Goal: Find specific page/section: Find specific page/section

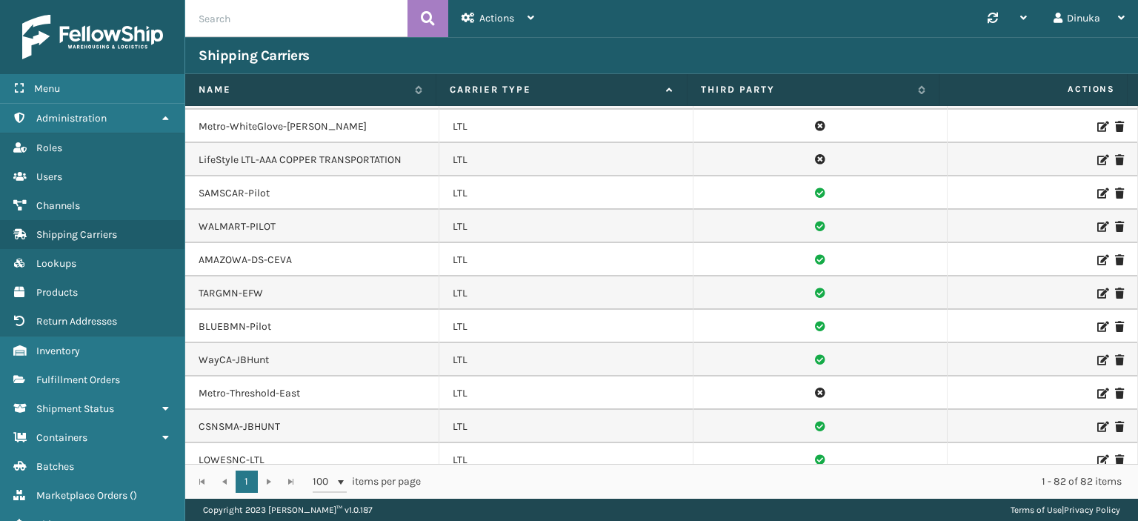
scroll to position [1488, 0]
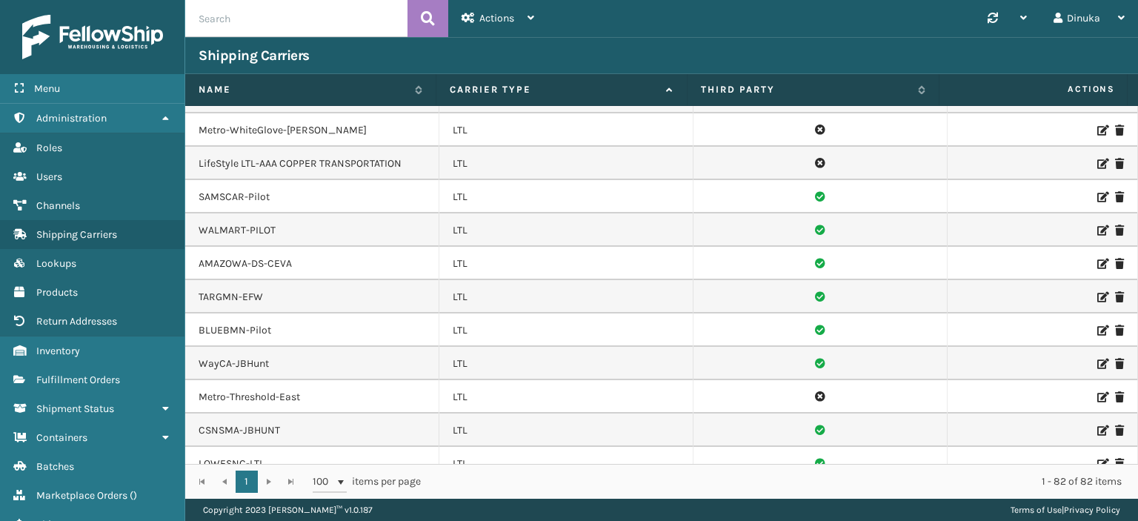
click at [213, 380] on td "Metro-Threshold-East" at bounding box center [312, 396] width 254 height 33
drag, startPoint x: 299, startPoint y: 372, endPoint x: 201, endPoint y: 373, distance: 98.5
click at [201, 380] on td "Metro-Threshold-East" at bounding box center [312, 396] width 254 height 33
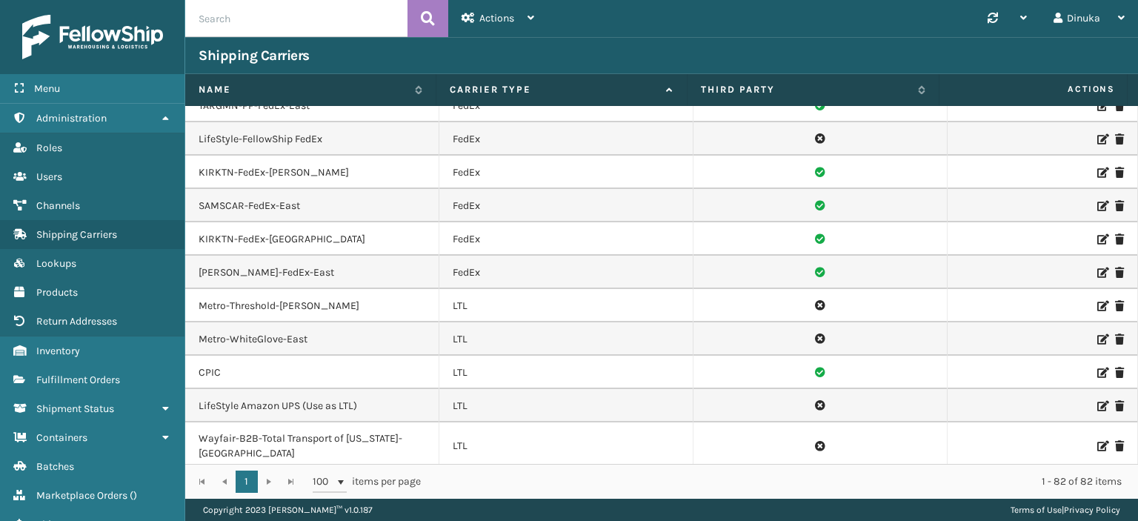
click at [1097, 301] on icon at bounding box center [1101, 306] width 9 height 10
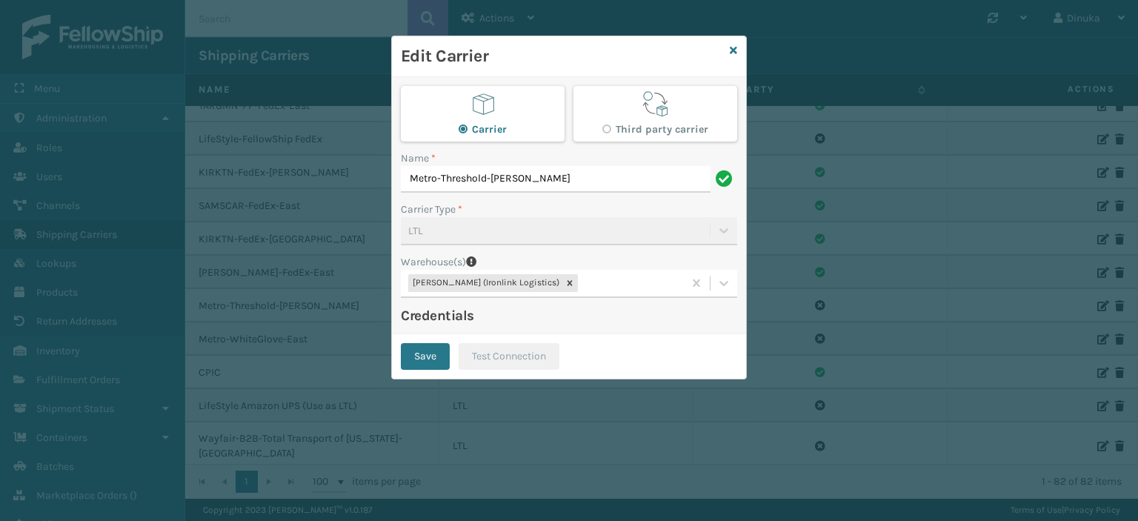
click at [740, 50] on div "Edit Carrier" at bounding box center [569, 56] width 354 height 41
click at [730, 50] on icon at bounding box center [733, 50] width 7 height 10
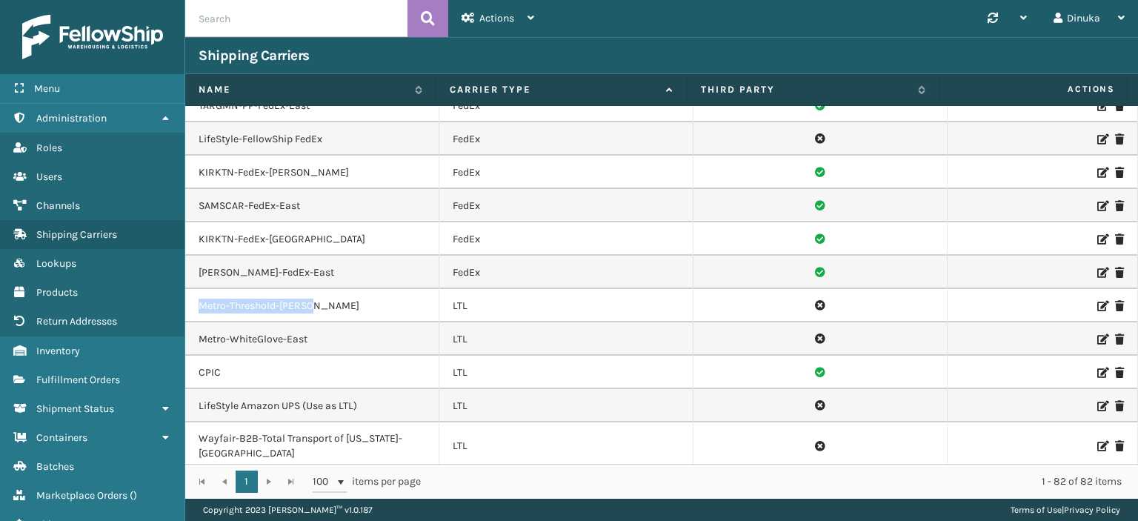
drag, startPoint x: 304, startPoint y: 285, endPoint x: 196, endPoint y: 286, distance: 107.4
click at [196, 289] on td "Metro-Threshold-[PERSON_NAME]" at bounding box center [312, 305] width 254 height 33
copy td "Metro-Threshold-[PERSON_NAME]"
click at [270, 294] on td "Metro-Threshold-[PERSON_NAME]" at bounding box center [312, 305] width 254 height 33
drag, startPoint x: 276, startPoint y: 285, endPoint x: 194, endPoint y: 287, distance: 81.5
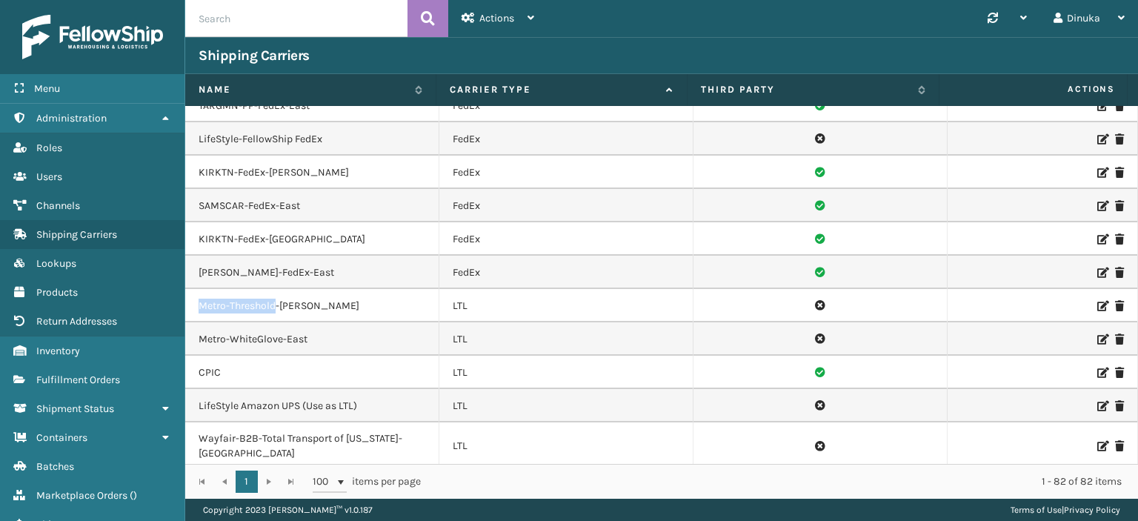
click at [194, 289] on td "Metro-Threshold-[PERSON_NAME]" at bounding box center [312, 305] width 254 height 33
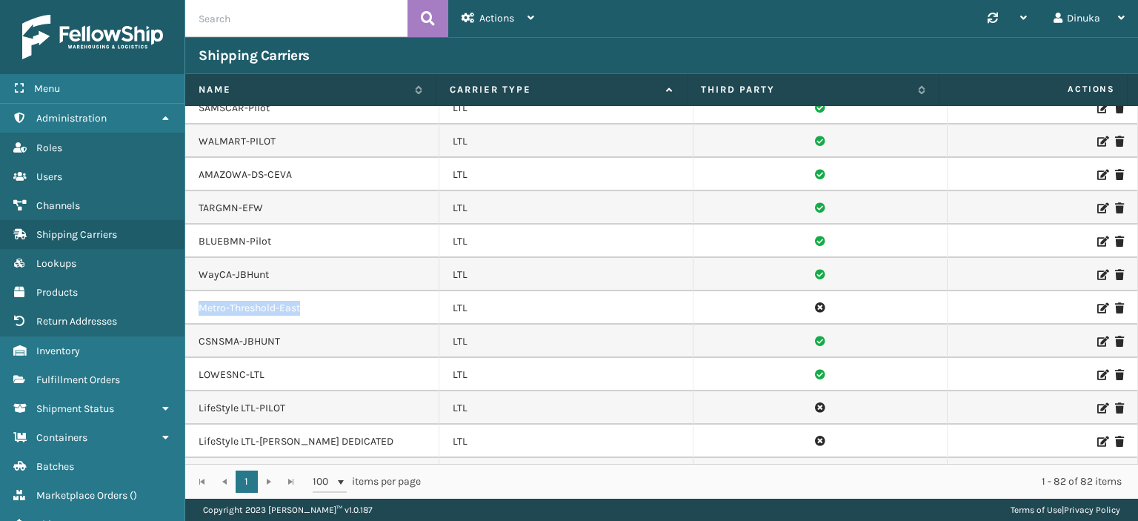
drag, startPoint x: 325, startPoint y: 289, endPoint x: 197, endPoint y: 296, distance: 128.4
click at [197, 296] on td "Metro-Threshold-East" at bounding box center [312, 307] width 254 height 33
copy td "Metro-Threshold-East"
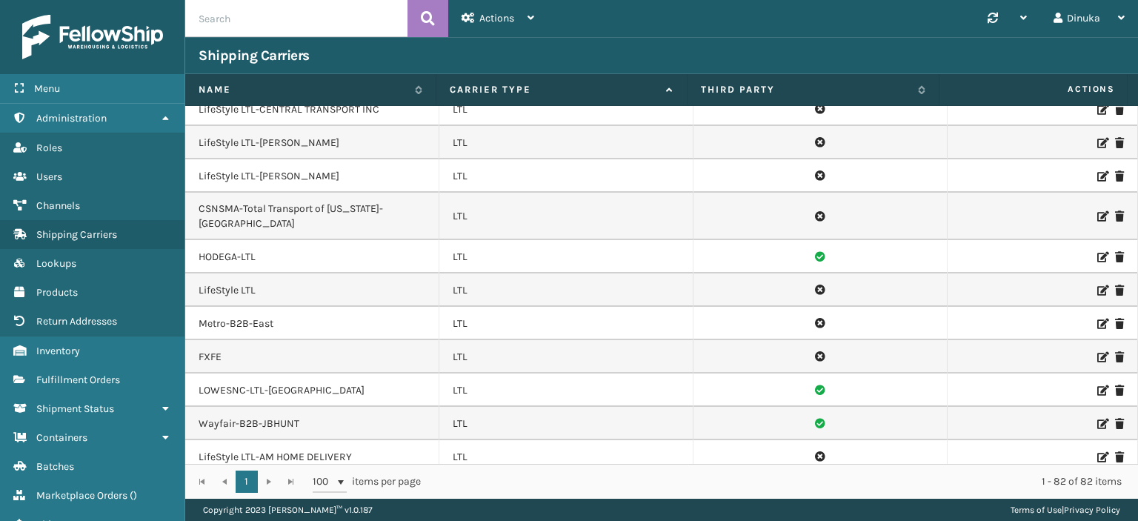
scroll to position [1098, 0]
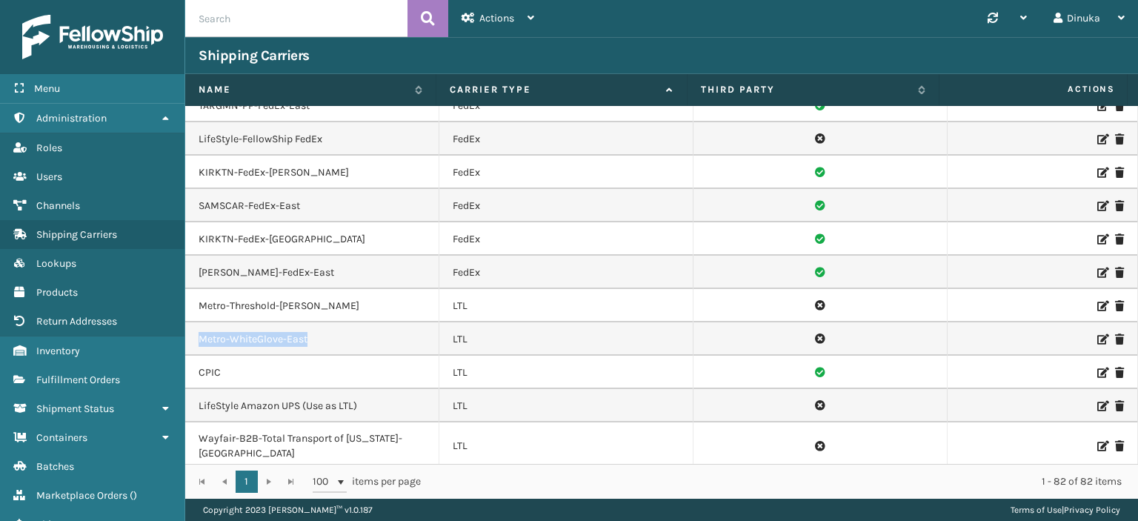
drag, startPoint x: 315, startPoint y: 319, endPoint x: 186, endPoint y: 319, distance: 128.9
click at [186, 322] on td "Metro-WhiteGlove-East" at bounding box center [312, 338] width 254 height 33
copy td "Metro-WhiteGlove-East"
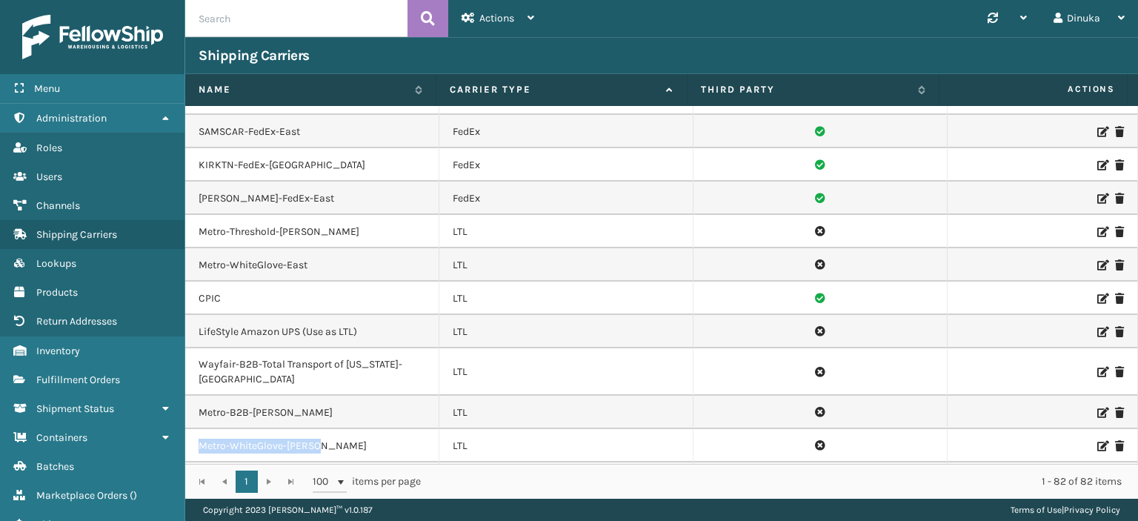
drag, startPoint x: 332, startPoint y: 429, endPoint x: 198, endPoint y: 425, distance: 134.2
click at [198, 429] on td "Metro-WhiteGlove-[PERSON_NAME]" at bounding box center [312, 445] width 254 height 33
copy td "Metro-WhiteGlove-[PERSON_NAME]"
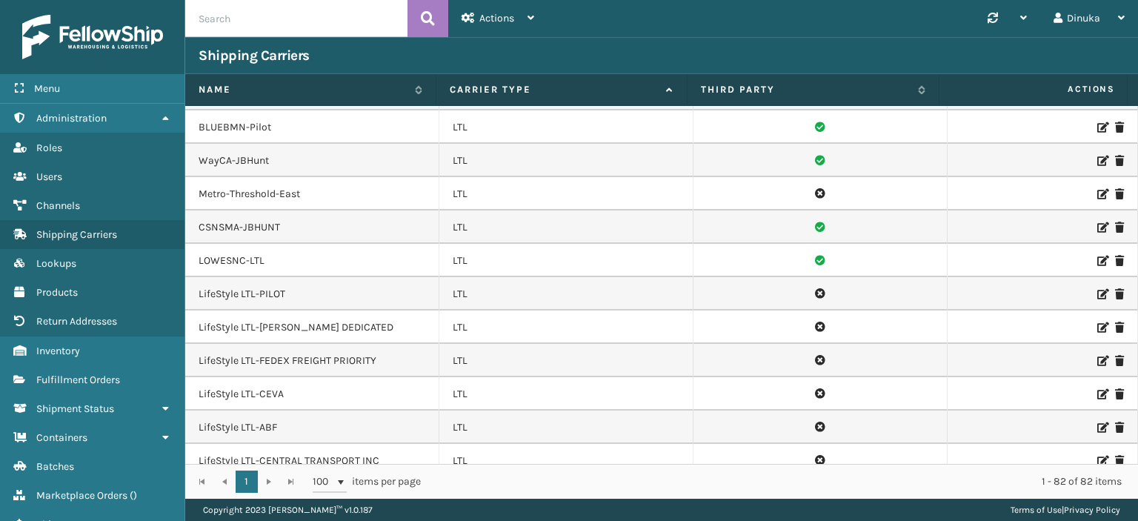
scroll to position [1839, 0]
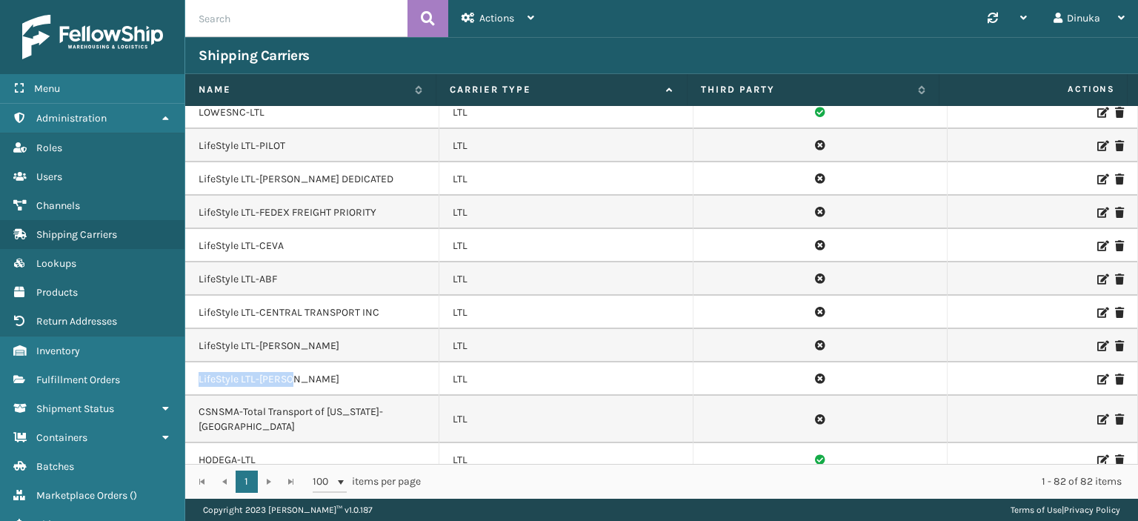
drag, startPoint x: 201, startPoint y: 355, endPoint x: 292, endPoint y: 354, distance: 91.1
click at [292, 362] on td "LifeStyle LTL-[PERSON_NAME]" at bounding box center [312, 378] width 254 height 33
drag, startPoint x: 309, startPoint y: 354, endPoint x: 190, endPoint y: 355, distance: 119.3
click at [190, 362] on td "LifeStyle LTL-[PERSON_NAME]" at bounding box center [312, 378] width 254 height 33
copy td "LifeStyle LTL-[PERSON_NAME]"
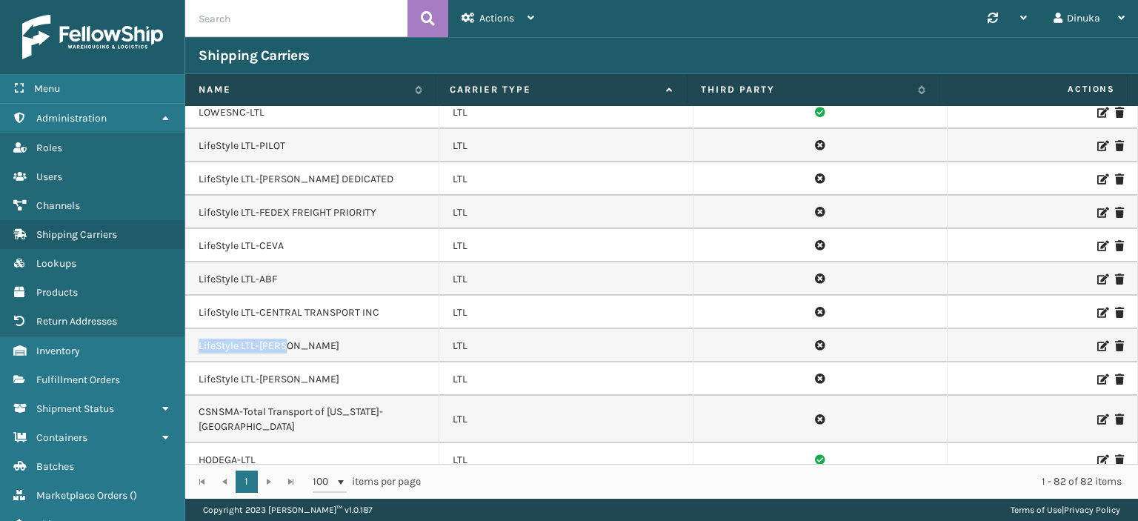
drag, startPoint x: 289, startPoint y: 322, endPoint x: 198, endPoint y: 323, distance: 91.1
click at [198, 329] on td "LifeStyle LTL-[PERSON_NAME]" at bounding box center [312, 345] width 254 height 33
copy td "LifeStyle LTL-[PERSON_NAME]"
drag, startPoint x: 287, startPoint y: 222, endPoint x: 199, endPoint y: 219, distance: 88.3
click at [199, 229] on td "LifeStyle LTL-CEVA" at bounding box center [312, 245] width 254 height 33
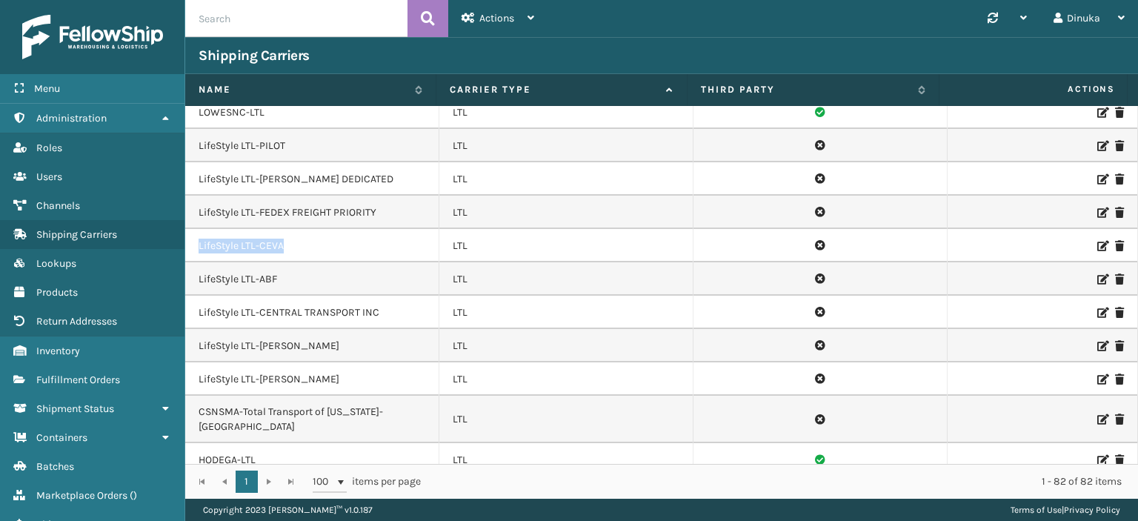
copy td "LifeStyle LTL-CEVA"
drag, startPoint x: 289, startPoint y: 119, endPoint x: 237, endPoint y: 123, distance: 52.0
click at [188, 129] on td "LifeStyle LTL-PILOT" at bounding box center [312, 145] width 254 height 33
copy td "LifeStyle LTL-PILOT"
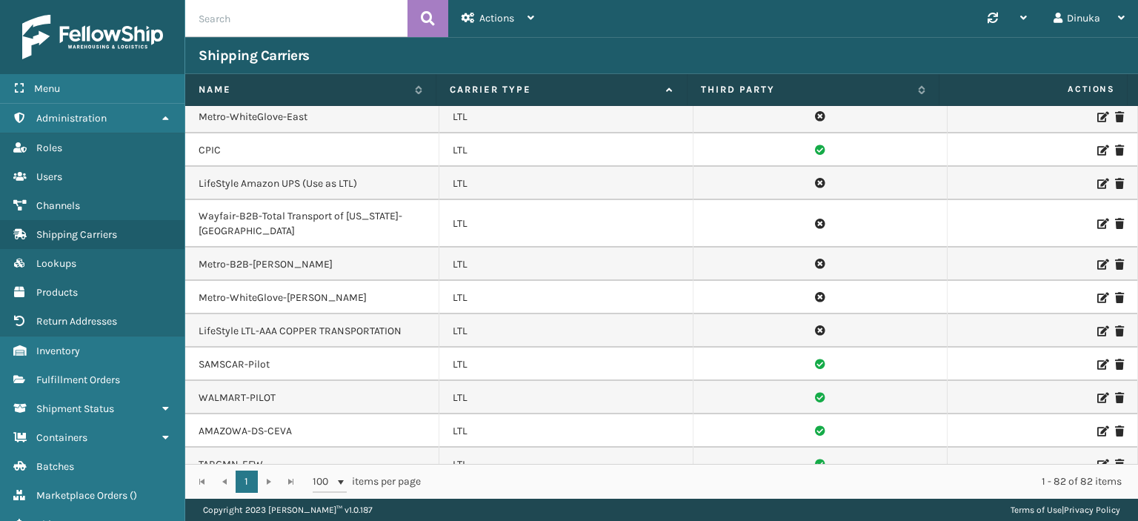
scroll to position [1246, 0]
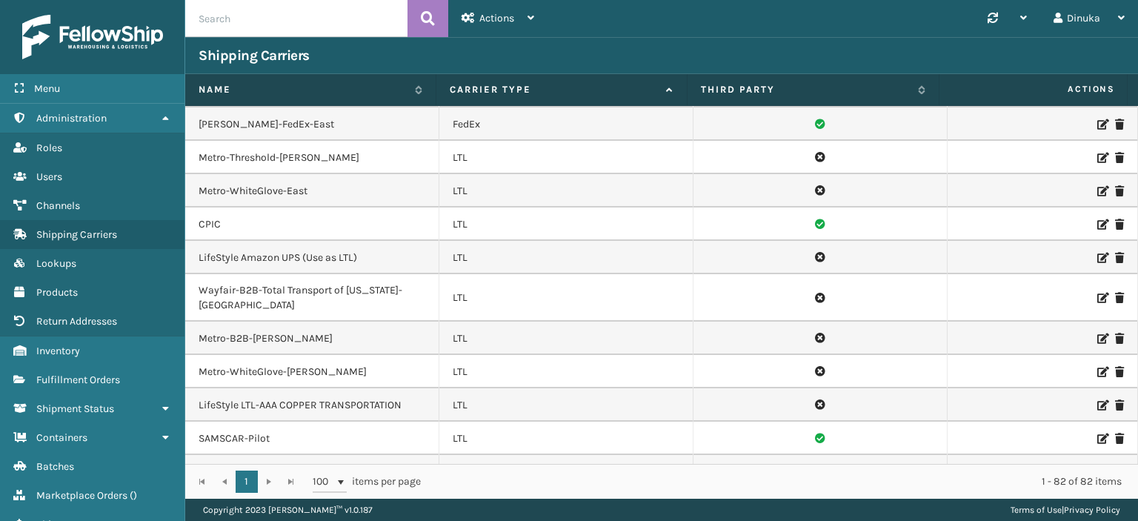
click at [213, 207] on td "CPIC" at bounding box center [312, 223] width 254 height 33
copy td "CPIC"
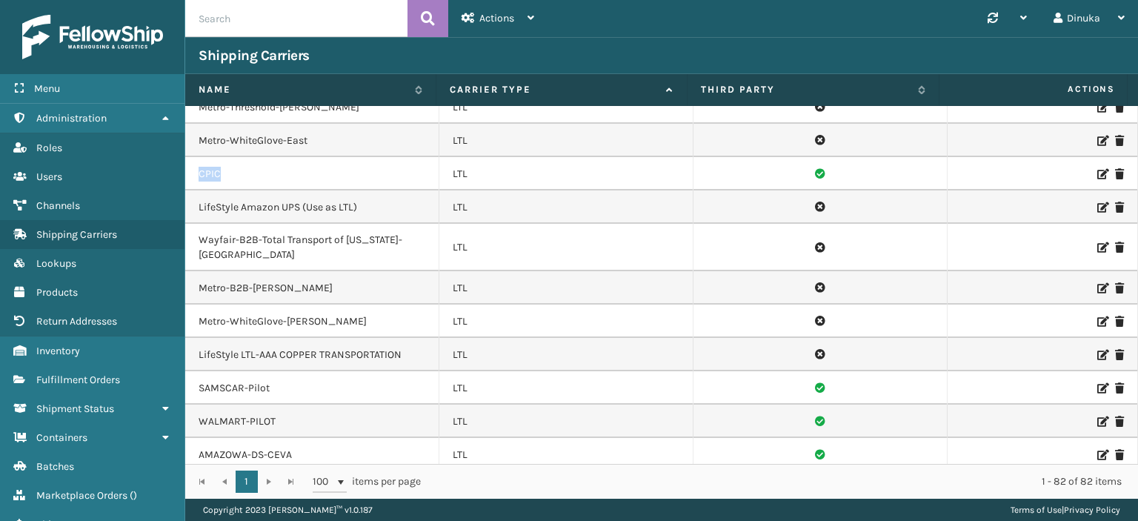
scroll to position [1320, 0]
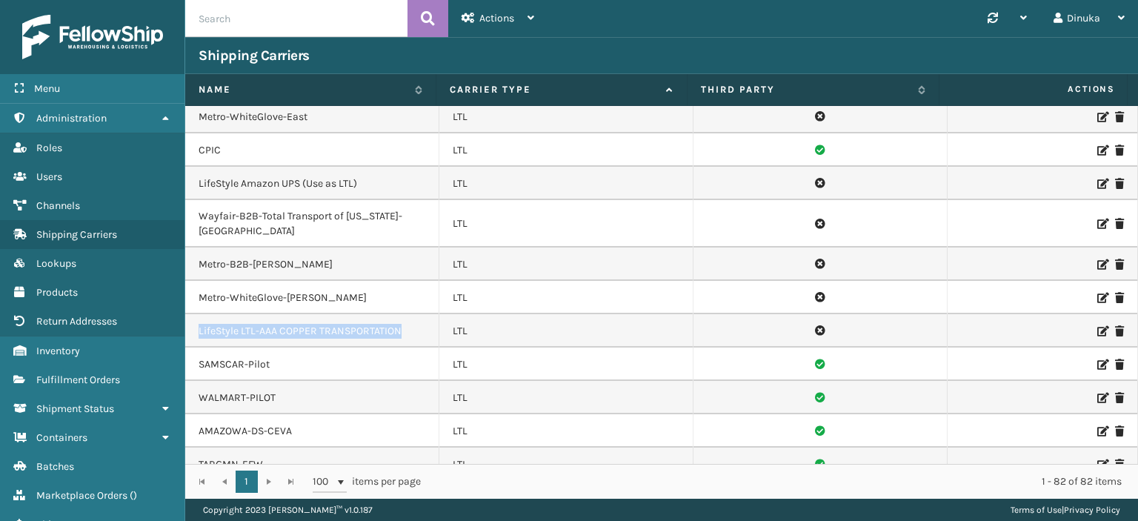
drag, startPoint x: 404, startPoint y: 310, endPoint x: 187, endPoint y: 312, distance: 217.1
click at [187, 314] on td "LifeStyle LTL-AAA COPPER TRANSPORTATION" at bounding box center [312, 330] width 254 height 33
copy td "LifeStyle LTL-AAA COPPER TRANSPORTATION"
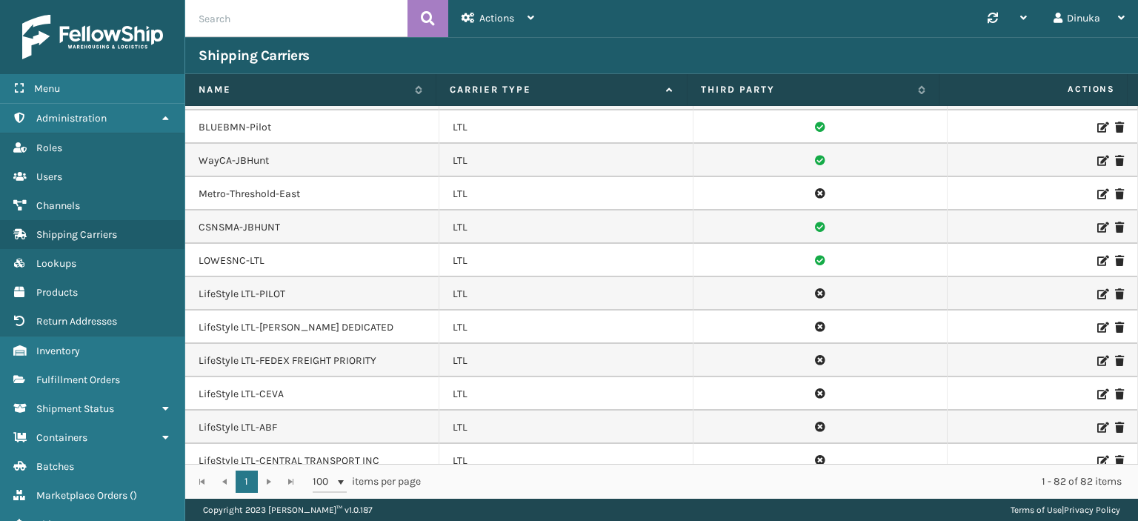
scroll to position [1765, 0]
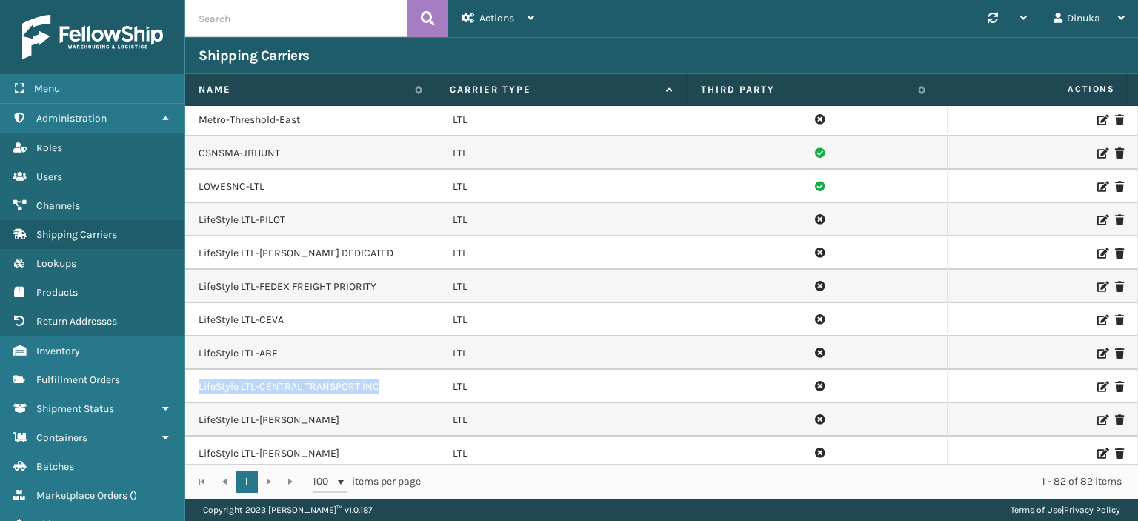
drag, startPoint x: 374, startPoint y: 363, endPoint x: 186, endPoint y: 366, distance: 188.2
click at [186, 370] on td "LifeStyle LTL-CENTRAL TRANSPORT INC" at bounding box center [312, 386] width 254 height 33
click at [1097, 348] on icon at bounding box center [1101, 353] width 9 height 10
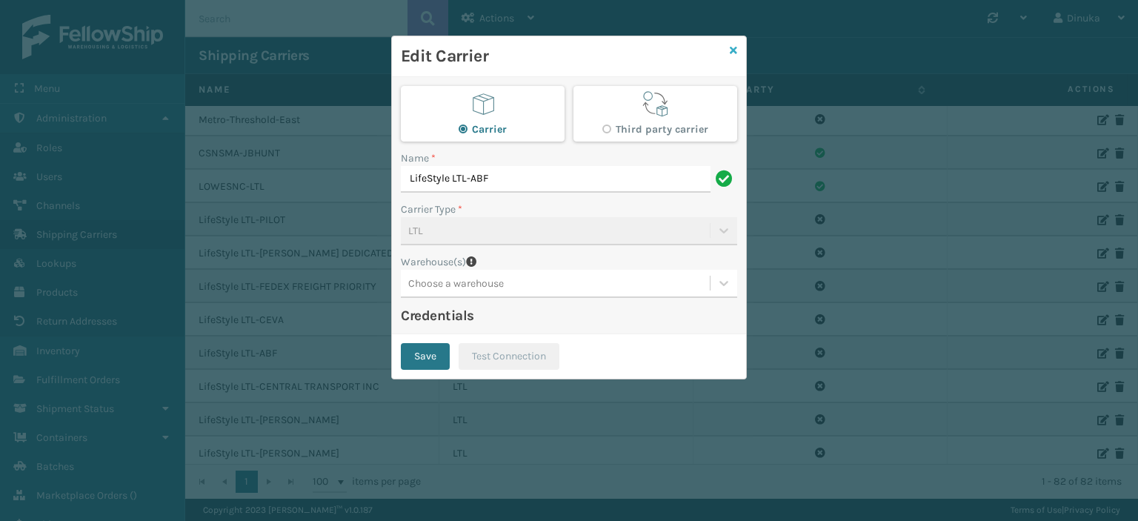
click at [730, 47] on icon at bounding box center [733, 50] width 7 height 10
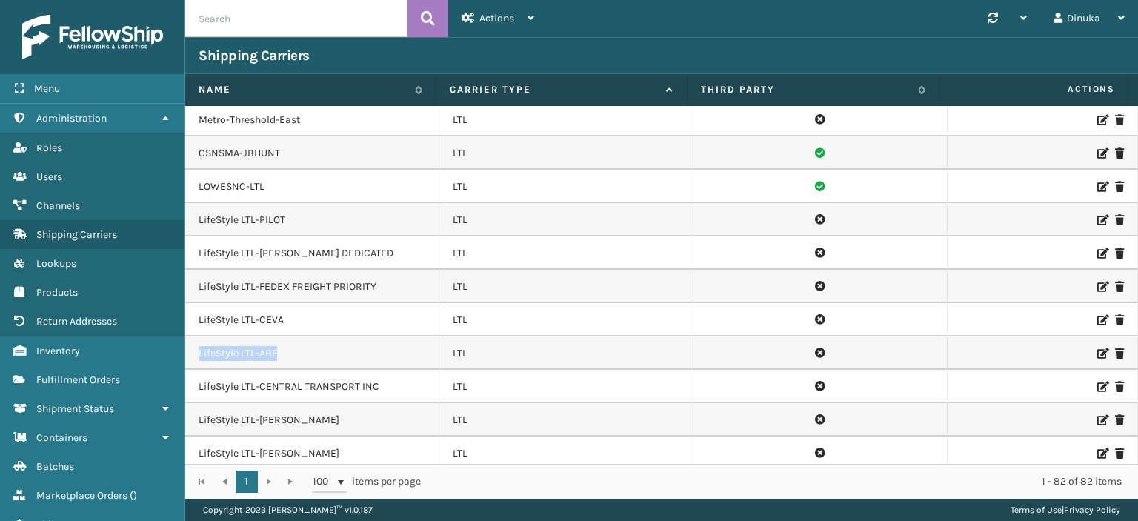
drag, startPoint x: 276, startPoint y: 330, endPoint x: 186, endPoint y: 330, distance: 89.7
click at [186, 336] on td "LifeStyle LTL-ABF" at bounding box center [312, 352] width 254 height 33
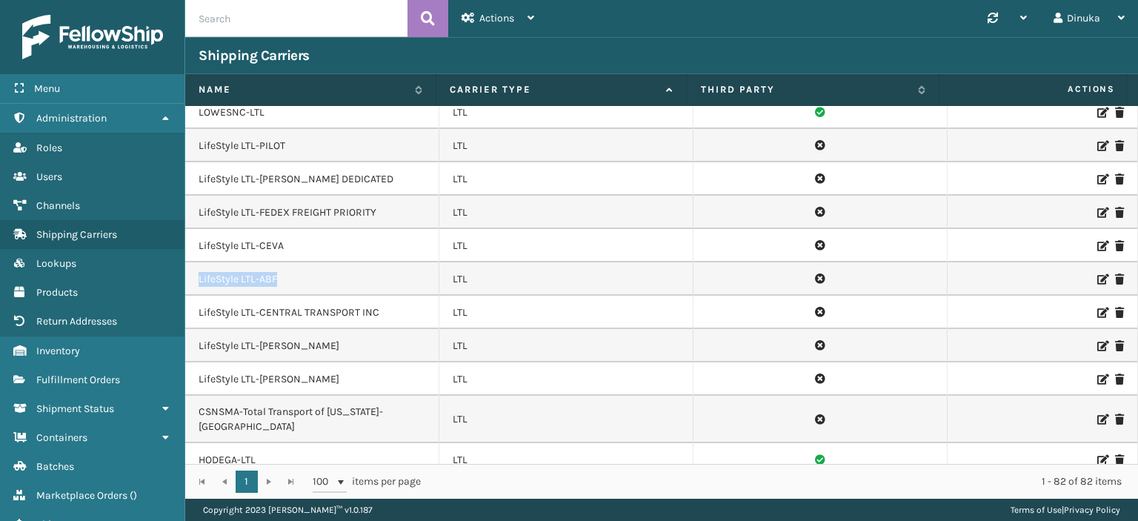
scroll to position [1913, 0]
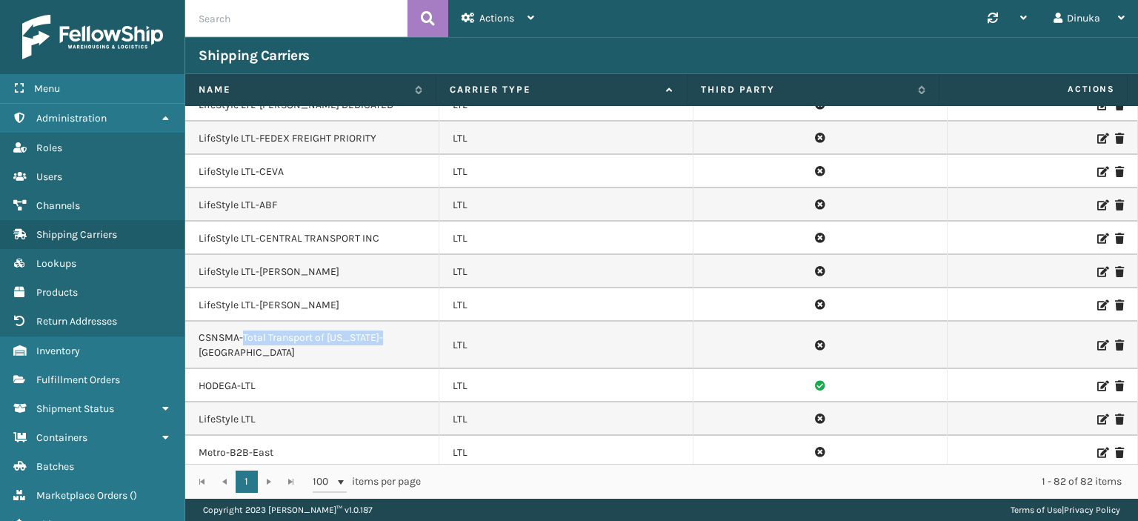
drag, startPoint x: 381, startPoint y: 314, endPoint x: 255, endPoint y: 310, distance: 126.0
click at [244, 322] on td "CSNSMA-Total Transport of [US_STATE]-[GEOGRAPHIC_DATA]" at bounding box center [312, 345] width 254 height 47
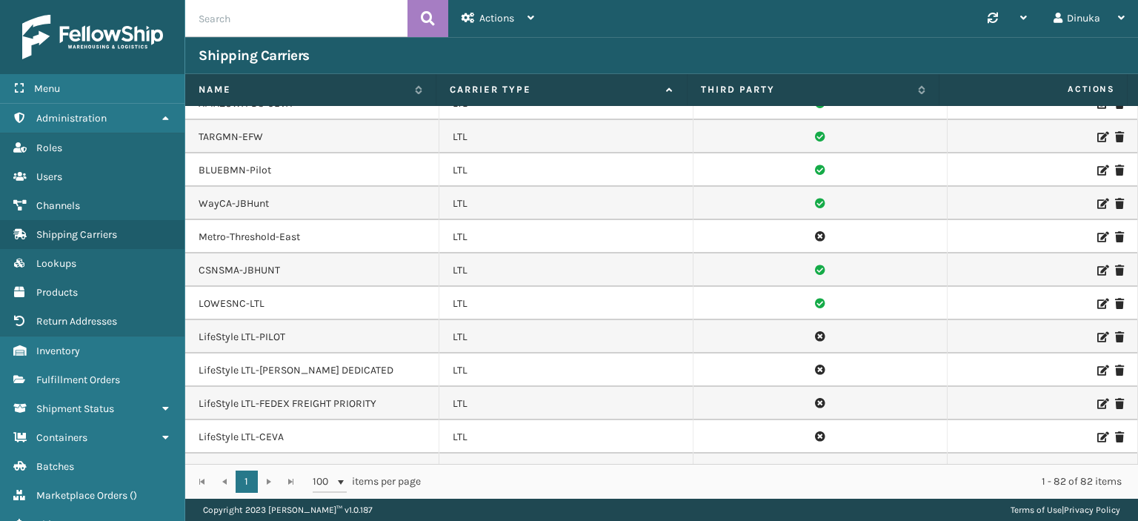
scroll to position [1646, 0]
drag, startPoint x: 349, startPoint y: 353, endPoint x: 199, endPoint y: 347, distance: 149.8
click at [199, 356] on td "LifeStyle LTL-[PERSON_NAME] DEDICATED" at bounding box center [312, 372] width 254 height 33
drag, startPoint x: 385, startPoint y: 385, endPoint x: 188, endPoint y: 388, distance: 197.1
click at [188, 389] on td "LifeStyle LTL-FEDEX FREIGHT PRIORITY" at bounding box center [312, 405] width 254 height 33
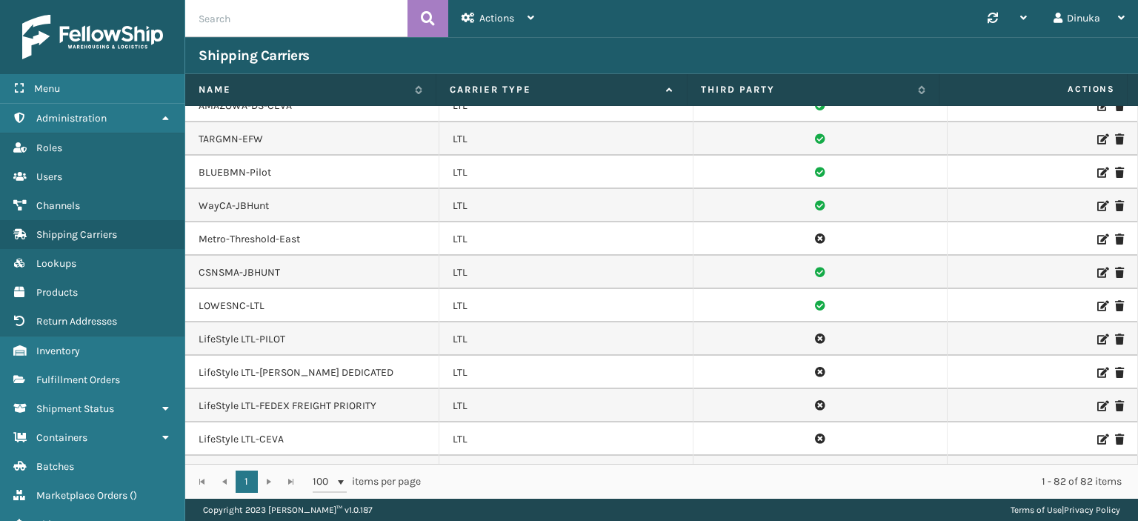
click at [1097, 401] on icon at bounding box center [1101, 406] width 9 height 10
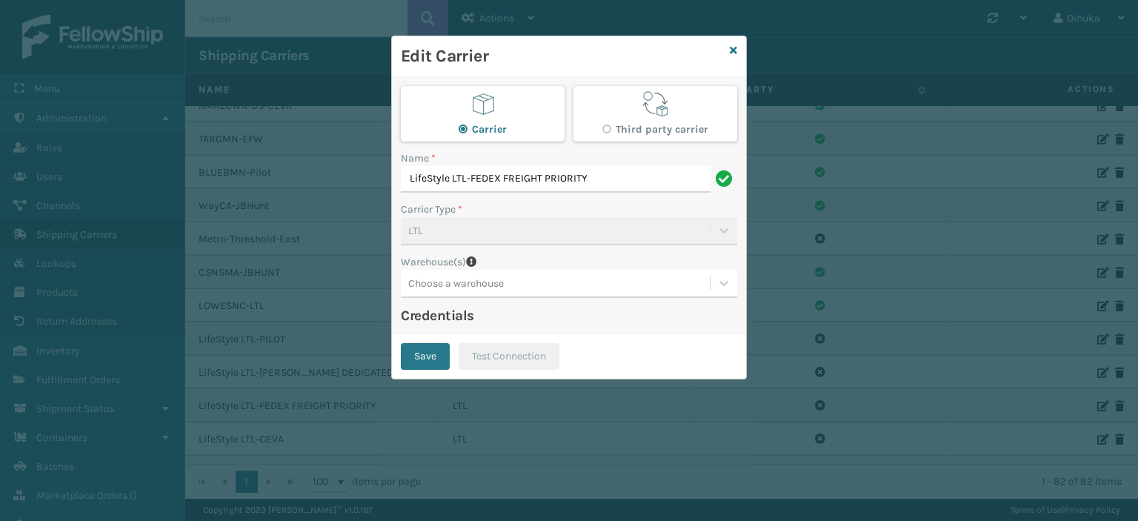
click at [729, 50] on div "Edit Carrier" at bounding box center [569, 56] width 354 height 41
click at [739, 50] on div "Edit Carrier" at bounding box center [569, 56] width 354 height 41
click at [735, 50] on icon at bounding box center [733, 50] width 7 height 10
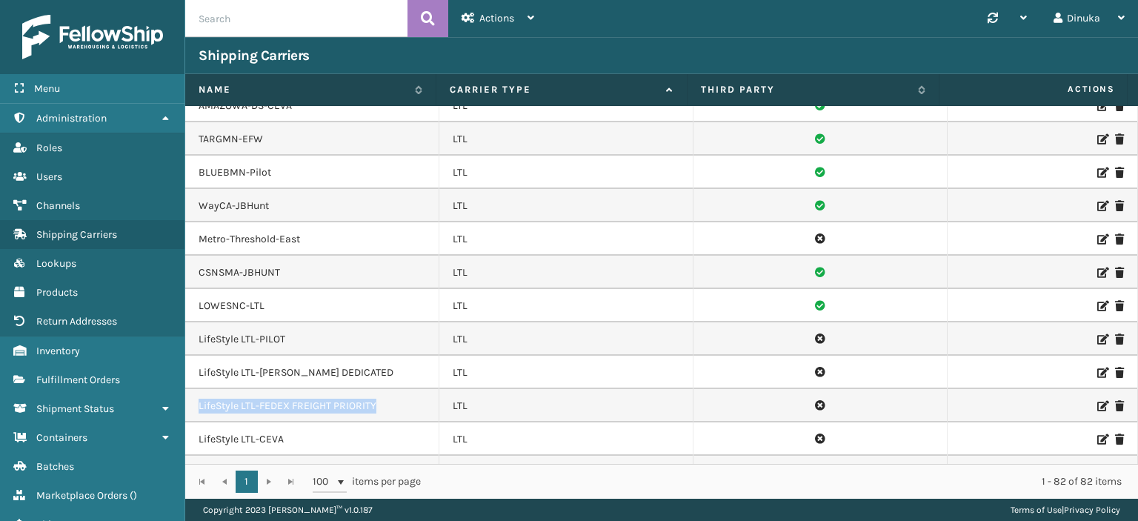
drag, startPoint x: 377, startPoint y: 384, endPoint x: 196, endPoint y: 388, distance: 180.8
click at [196, 389] on td "LifeStyle LTL-FEDEX FREIGHT PRIORITY" at bounding box center [312, 405] width 254 height 33
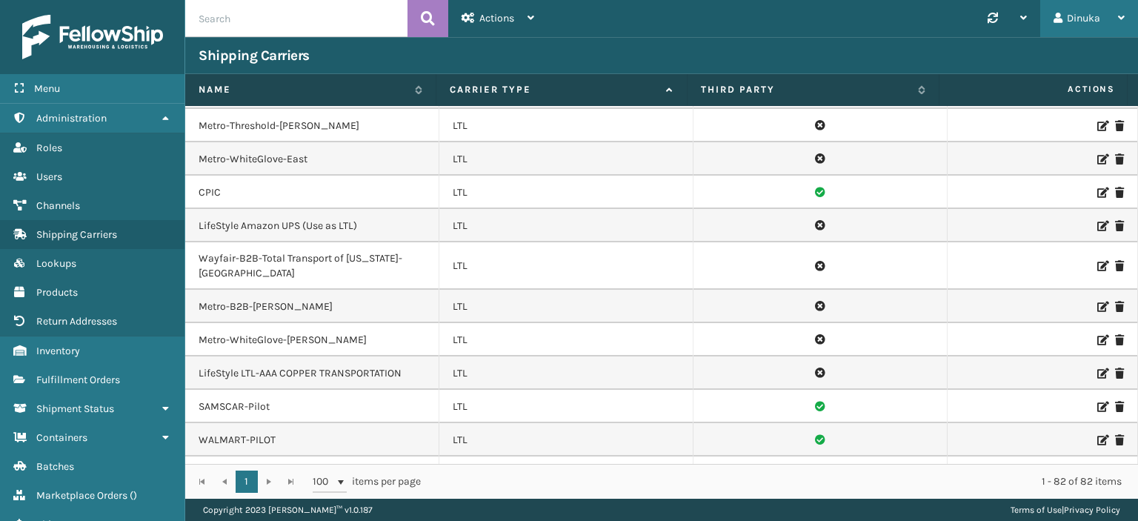
scroll to position [2042, 0]
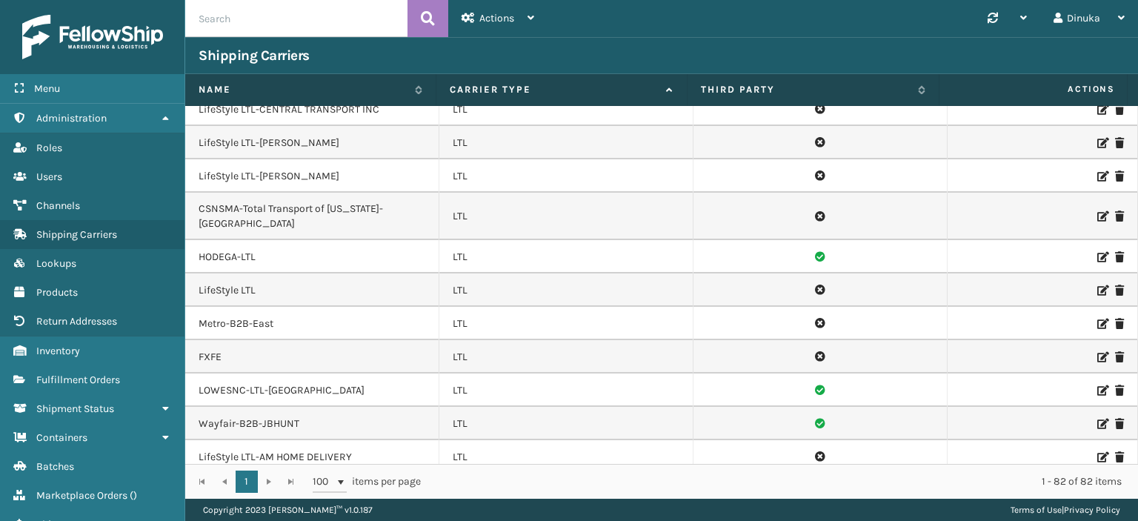
click at [1097, 319] on icon at bounding box center [1101, 324] width 9 height 10
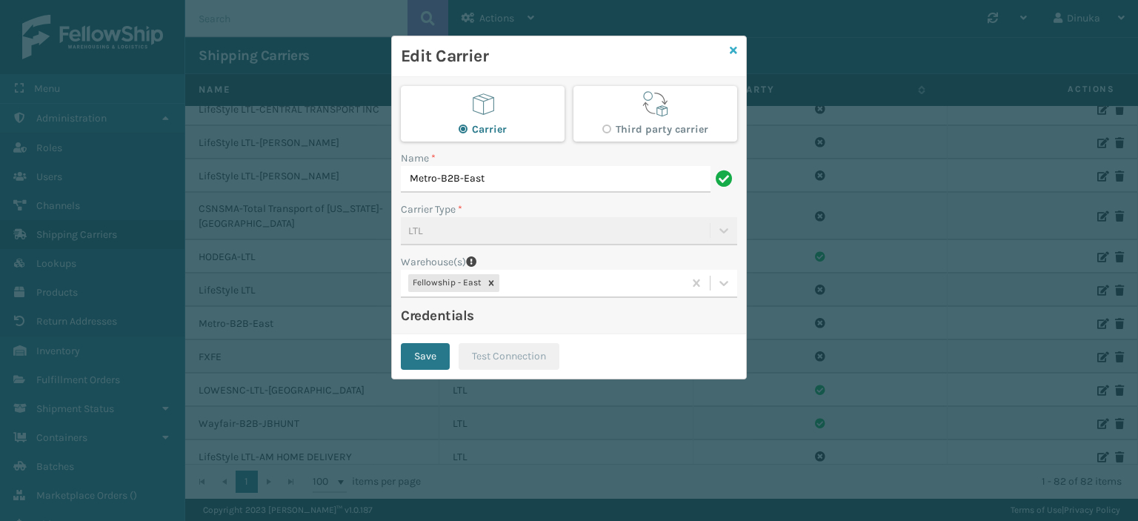
click at [731, 51] on icon at bounding box center [733, 50] width 7 height 10
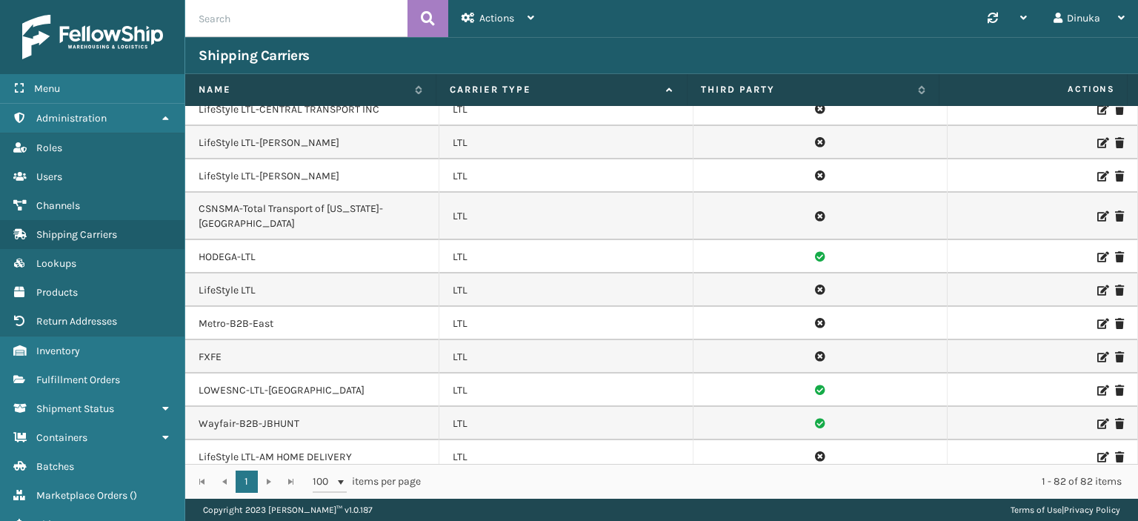
scroll to position [1278, 0]
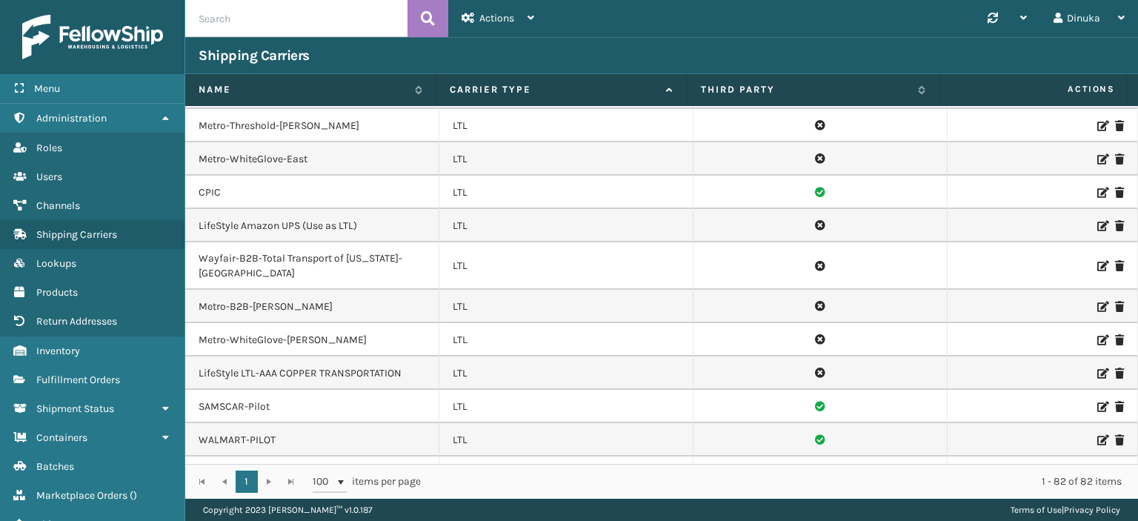
click at [1097, 302] on icon at bounding box center [1101, 307] width 9 height 10
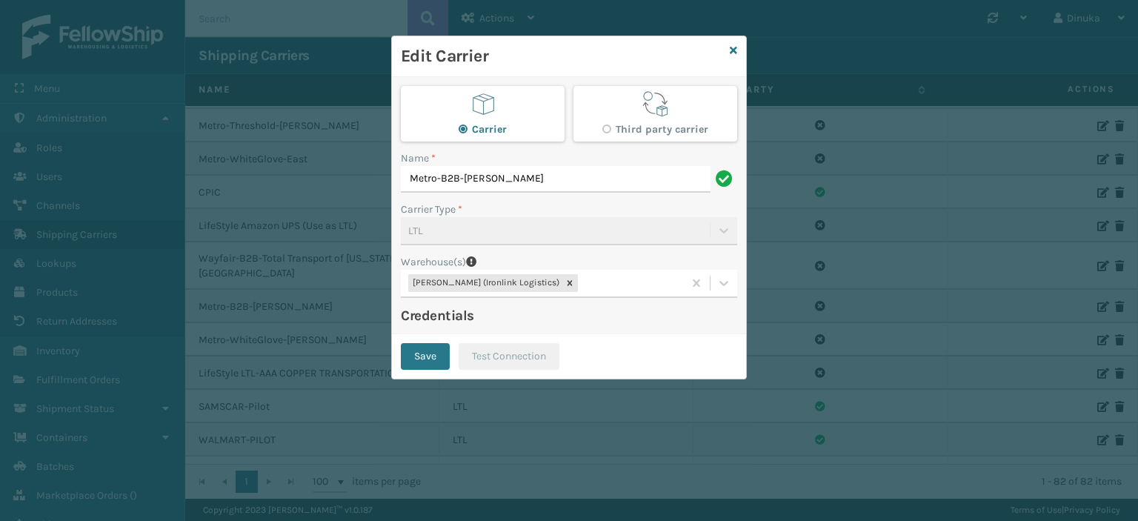
click at [739, 50] on div "Edit Carrier" at bounding box center [569, 56] width 354 height 41
click at [732, 50] on icon at bounding box center [733, 50] width 7 height 10
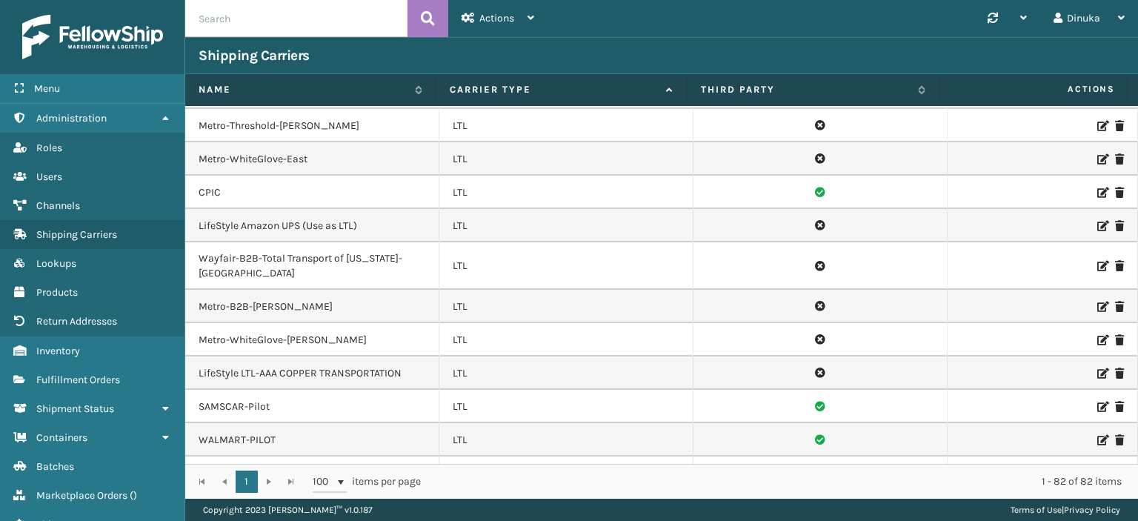
click at [293, 290] on td "Metro-B2B-[PERSON_NAME]" at bounding box center [312, 306] width 254 height 33
drag, startPoint x: 286, startPoint y: 285, endPoint x: 207, endPoint y: 283, distance: 78.6
click at [196, 290] on td "Metro-B2B-[PERSON_NAME]" at bounding box center [312, 306] width 254 height 33
